Goal: Information Seeking & Learning: Learn about a topic

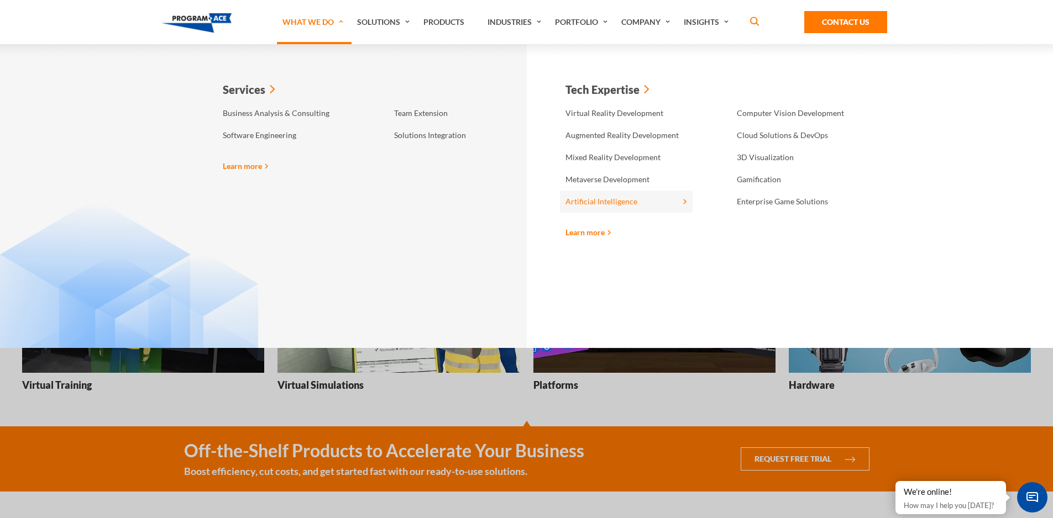
click at [645, 203] on link "Artificial Intelligence" at bounding box center [626, 202] width 133 height 22
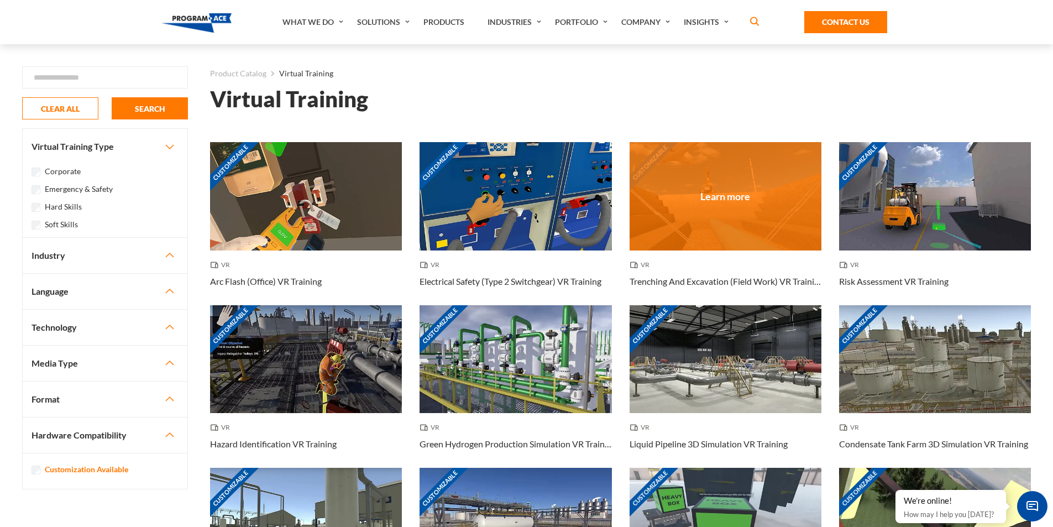
drag, startPoint x: 811, startPoint y: 467, endPoint x: 792, endPoint y: 209, distance: 257.7
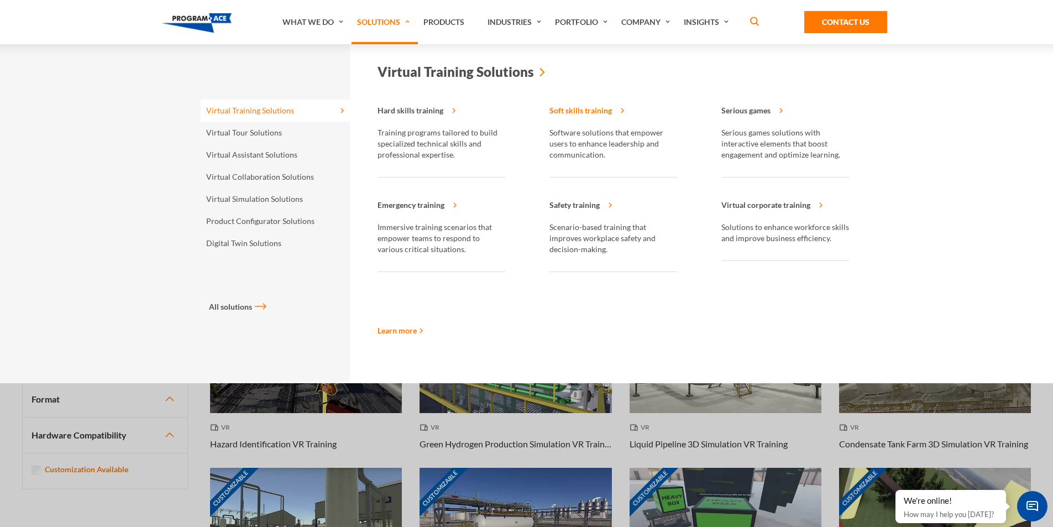
click at [609, 111] on strong "Soft skills training" at bounding box center [613, 113] width 128 height 28
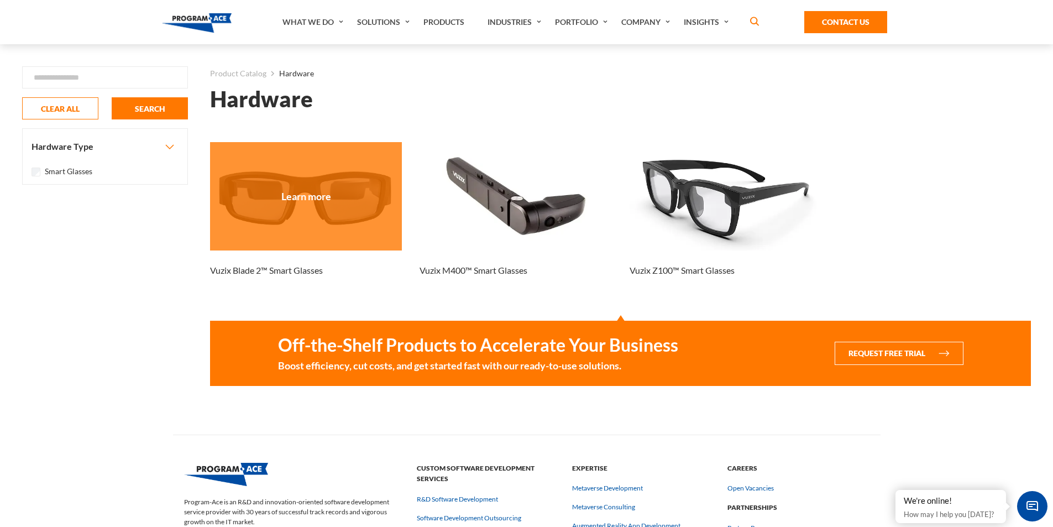
click at [322, 207] on div at bounding box center [306, 196] width 192 height 108
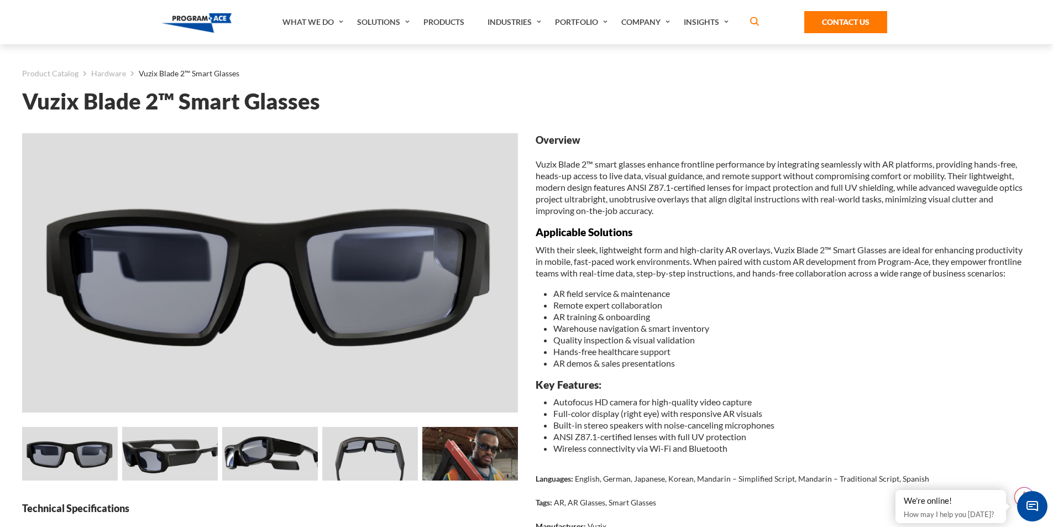
click at [145, 447] on img at bounding box center [170, 454] width 96 height 54
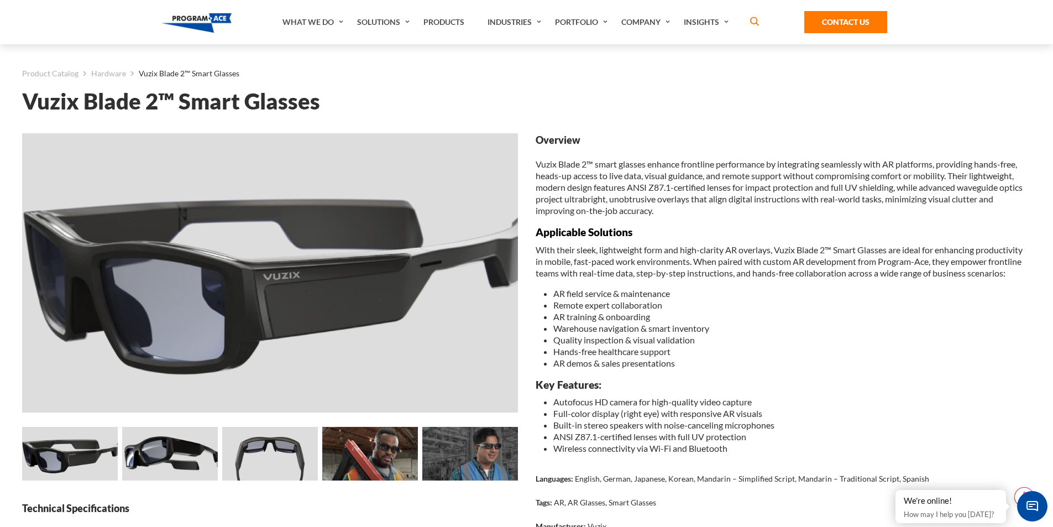
click at [217, 459] on img at bounding box center [170, 454] width 96 height 54
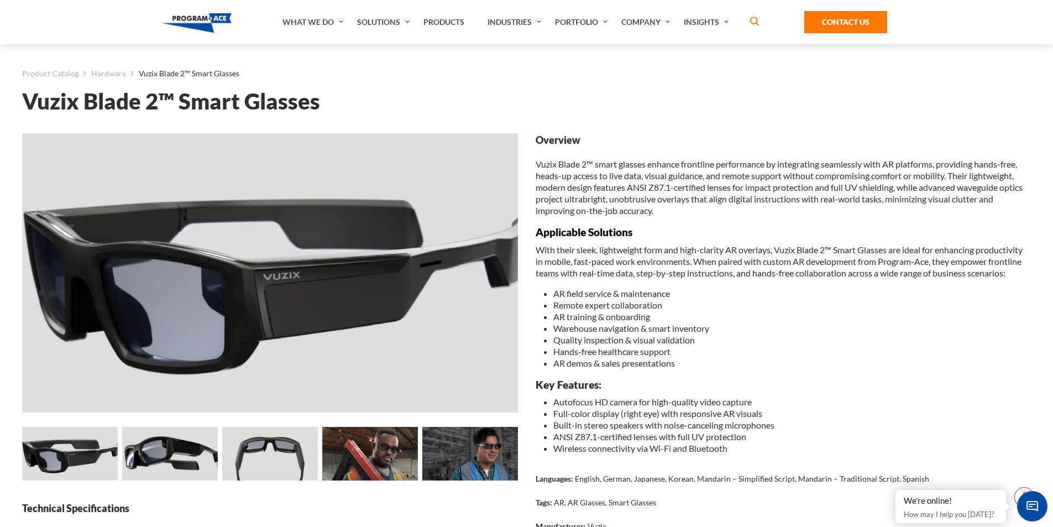
click at [237, 459] on img at bounding box center [270, 454] width 96 height 54
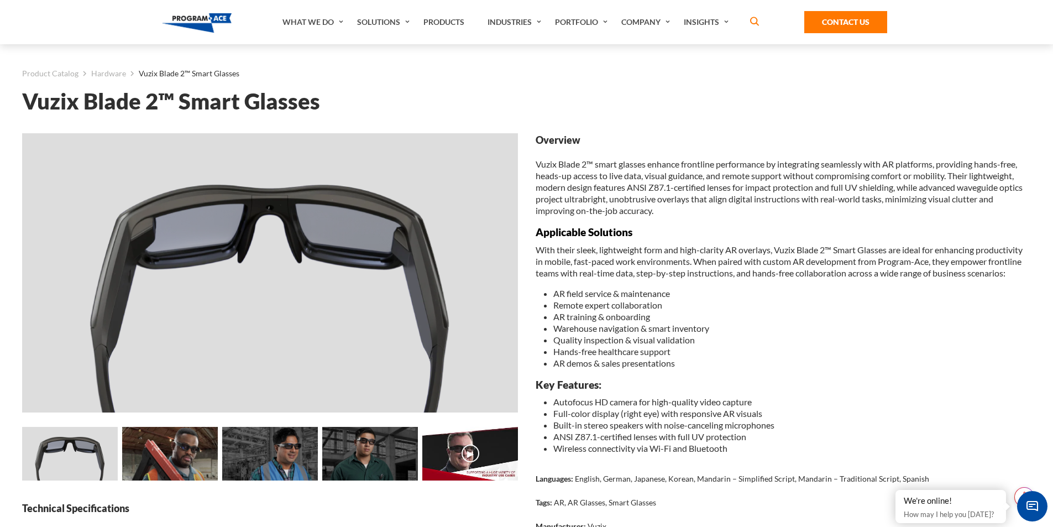
click at [197, 451] on img at bounding box center [170, 454] width 96 height 54
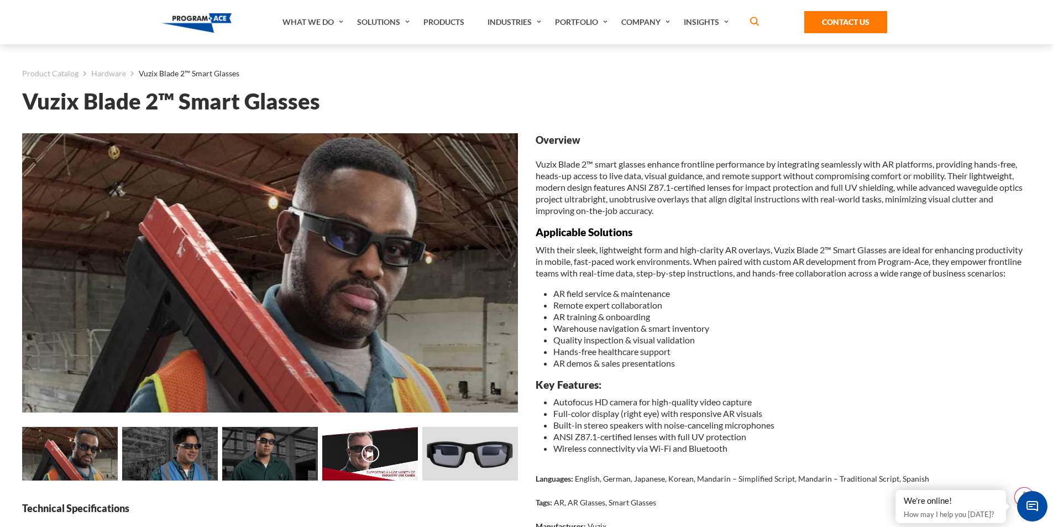
click at [218, 453] on div "▶ ▶ Loading... ▶" at bounding box center [170, 455] width 2101 height 57
click at [275, 454] on img at bounding box center [270, 454] width 96 height 54
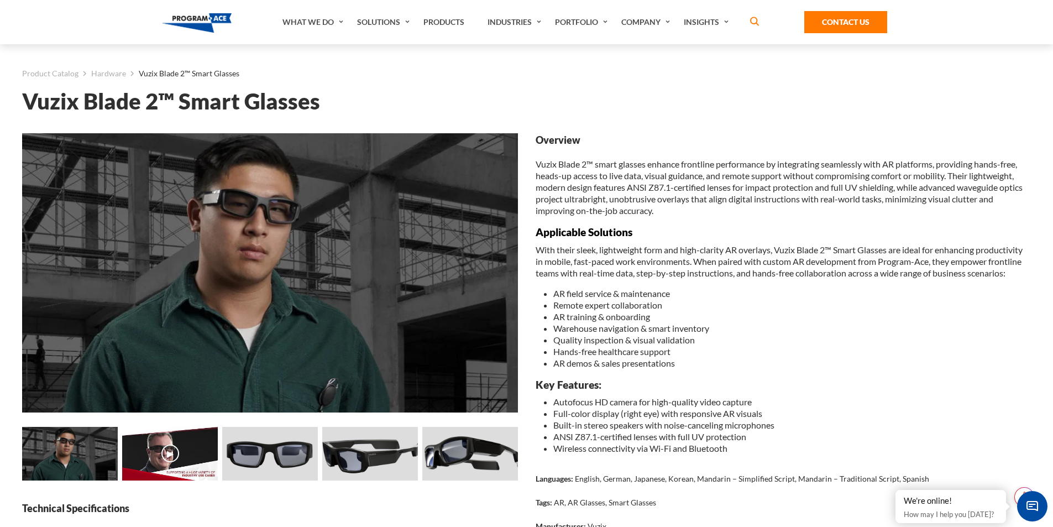
click at [290, 452] on img at bounding box center [270, 454] width 96 height 54
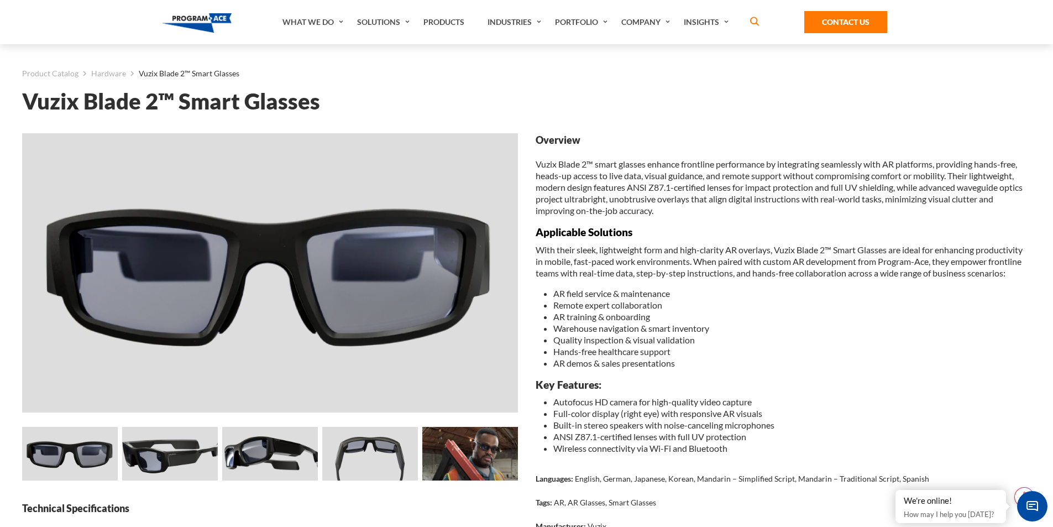
click at [147, 453] on img at bounding box center [170, 454] width 96 height 54
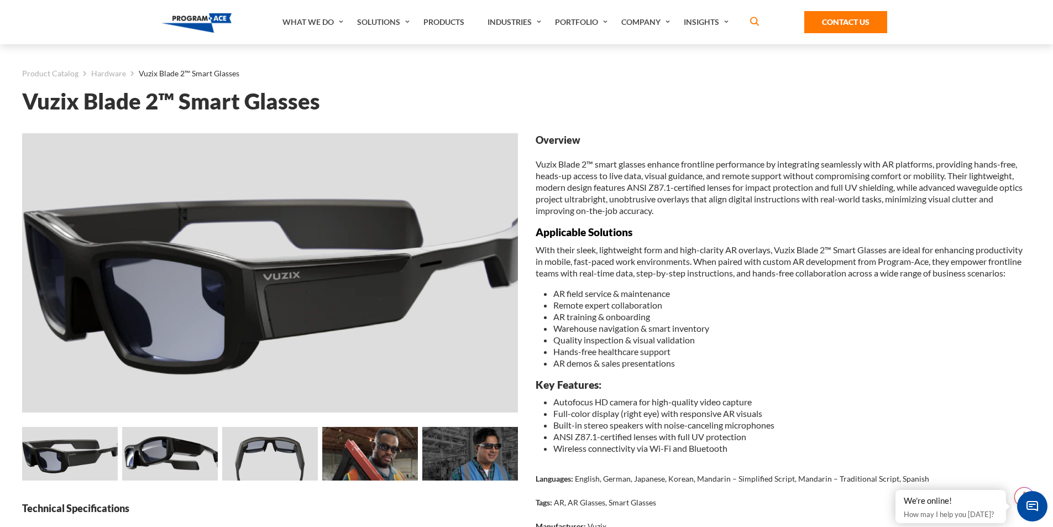
click at [198, 453] on img at bounding box center [170, 454] width 96 height 54
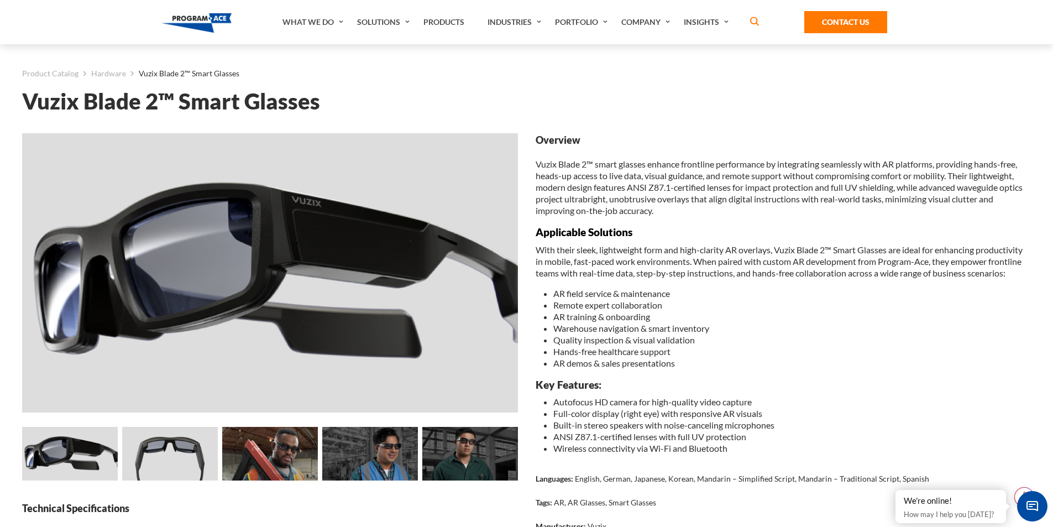
click at [198, 453] on img at bounding box center [170, 454] width 96 height 54
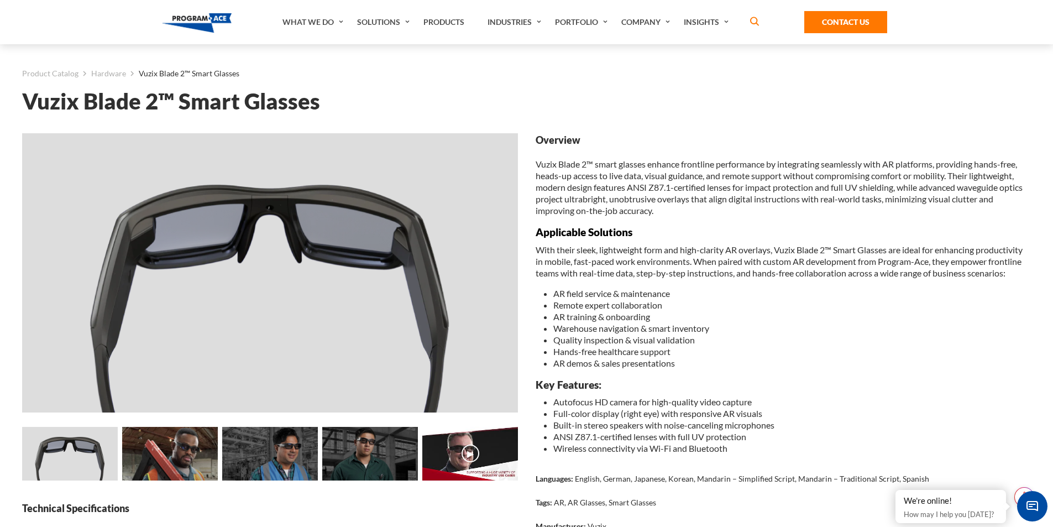
click at [198, 453] on img at bounding box center [170, 454] width 96 height 54
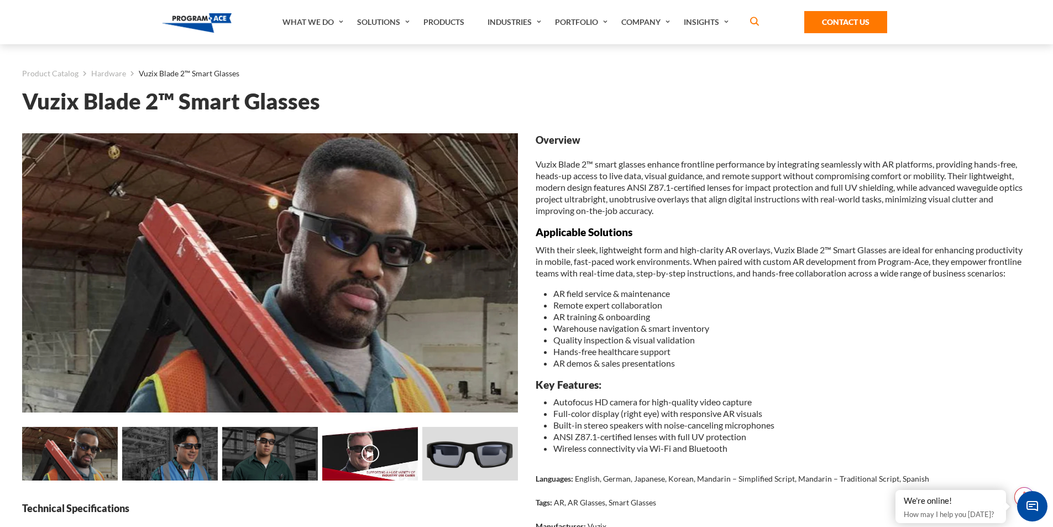
click at [198, 453] on img at bounding box center [170, 454] width 96 height 54
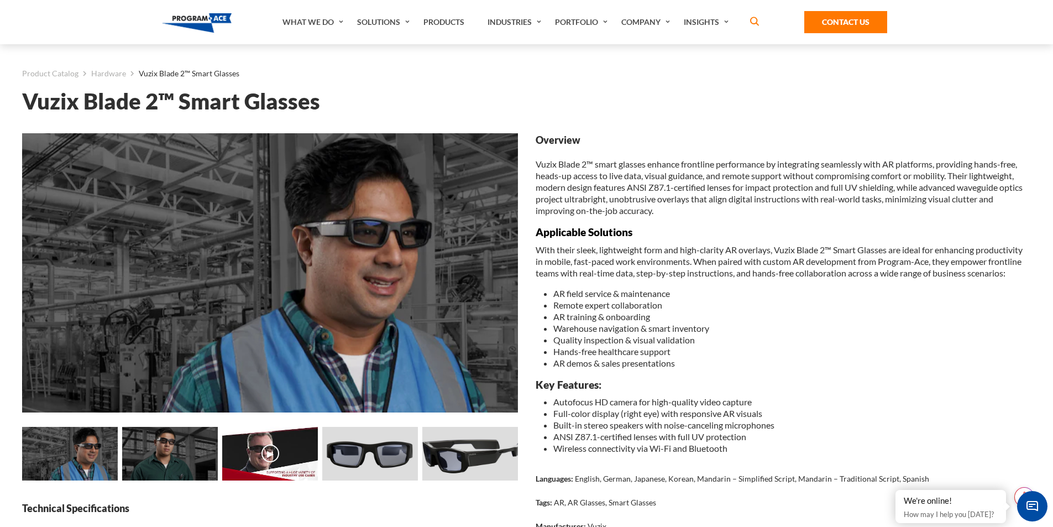
click at [198, 453] on img at bounding box center [170, 454] width 96 height 54
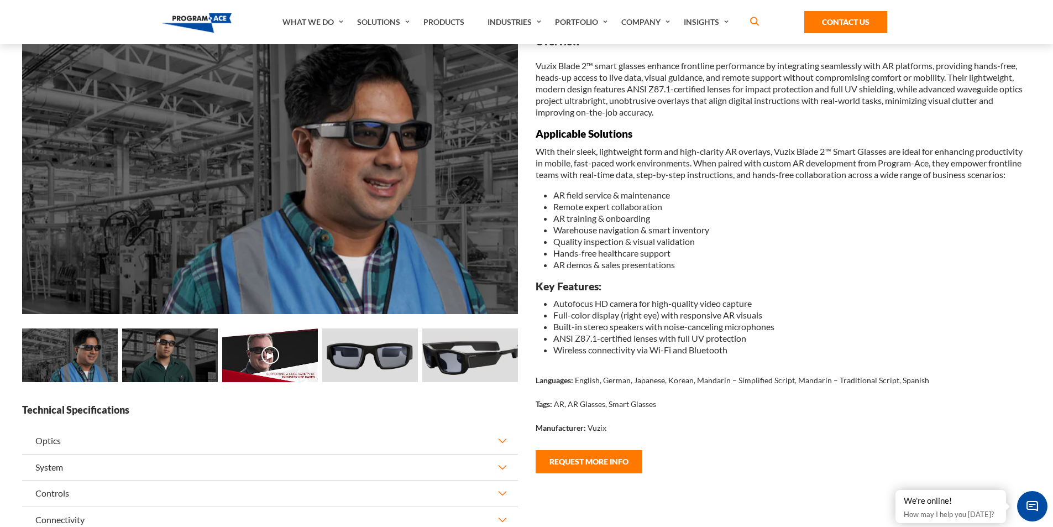
scroll to position [276, 0]
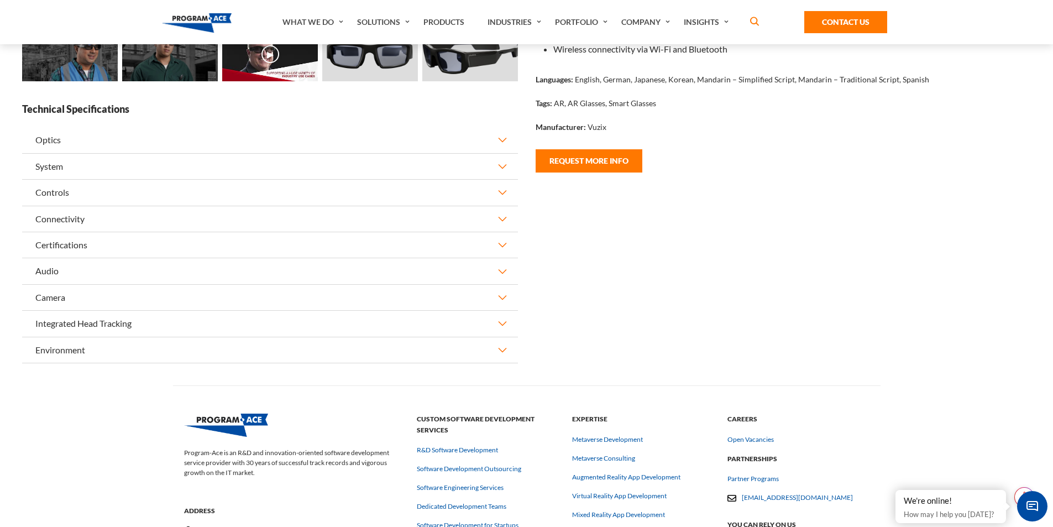
drag, startPoint x: 717, startPoint y: 331, endPoint x: 708, endPoint y: 415, distance: 84.5
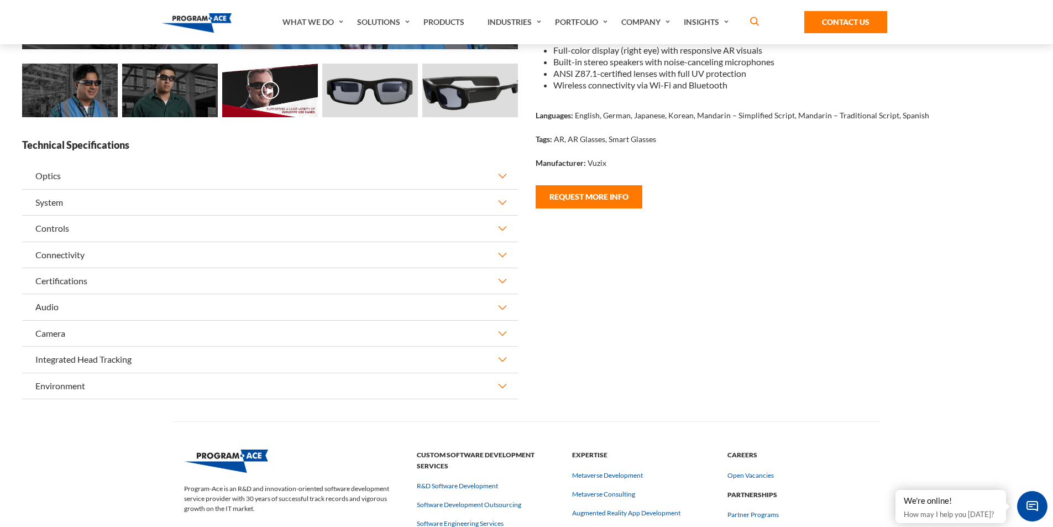
scroll to position [0, 0]
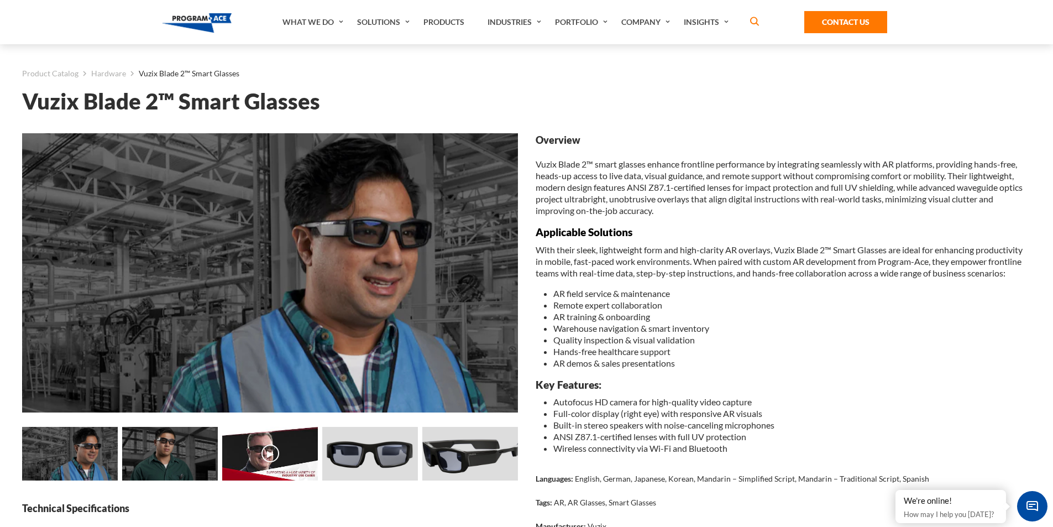
drag, startPoint x: 918, startPoint y: 417, endPoint x: 890, endPoint y: 241, distance: 178.4
